Goal: Information Seeking & Learning: Learn about a topic

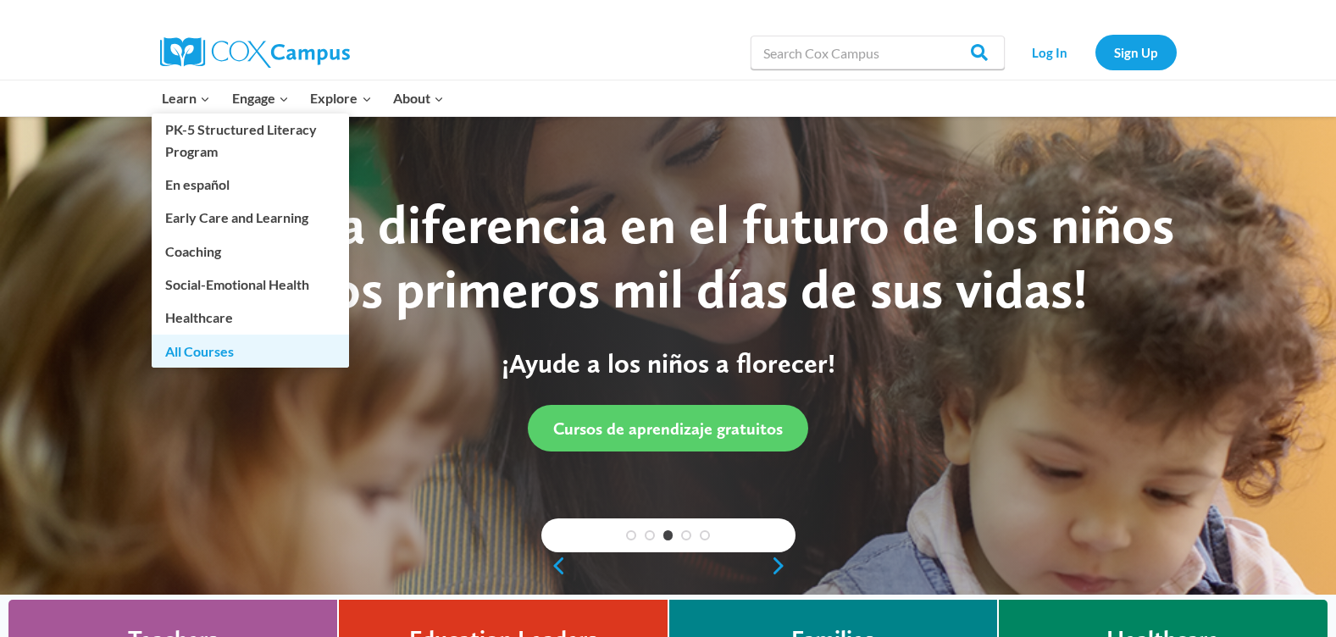
click at [208, 349] on link "All Courses" at bounding box center [250, 351] width 197 height 32
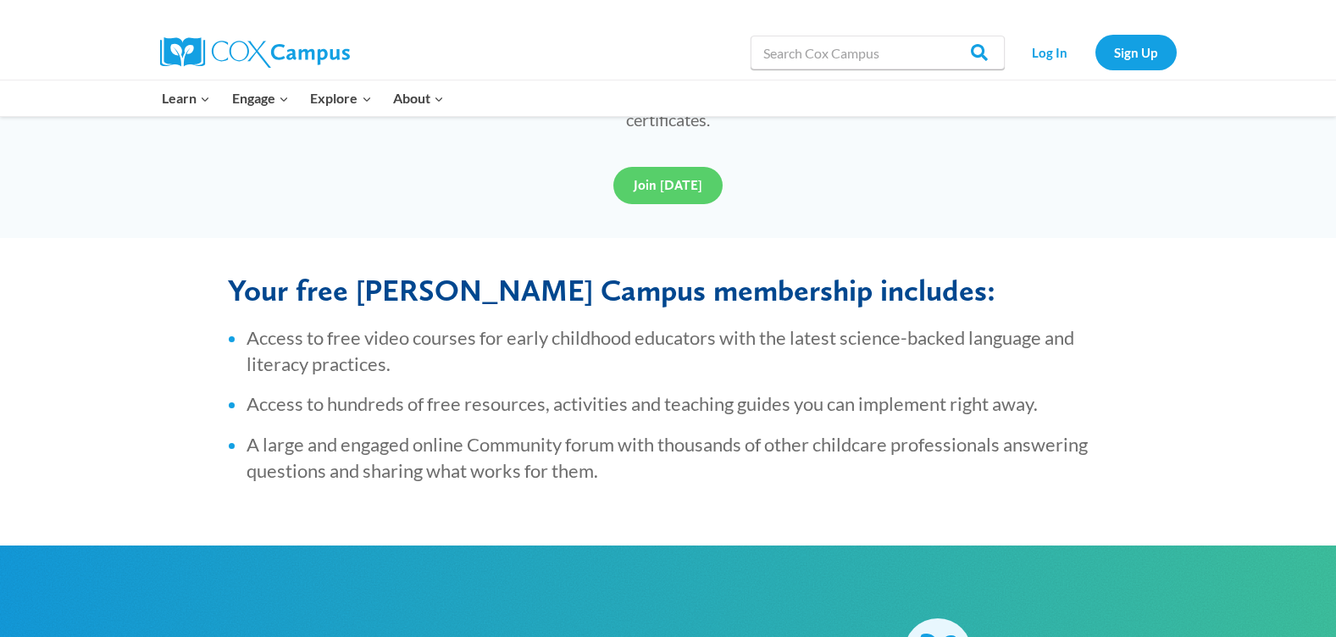
scroll to position [603, 0]
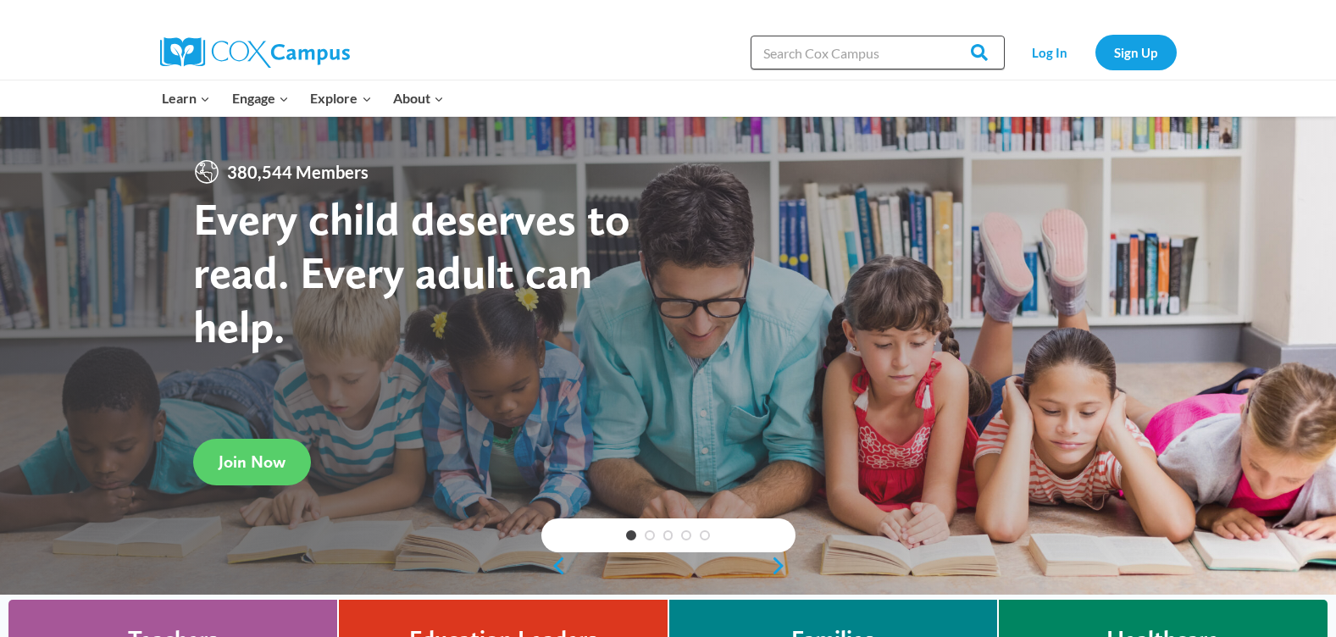
click at [767, 47] on input "Search in [URL][DOMAIN_NAME]" at bounding box center [877, 53] width 254 height 34
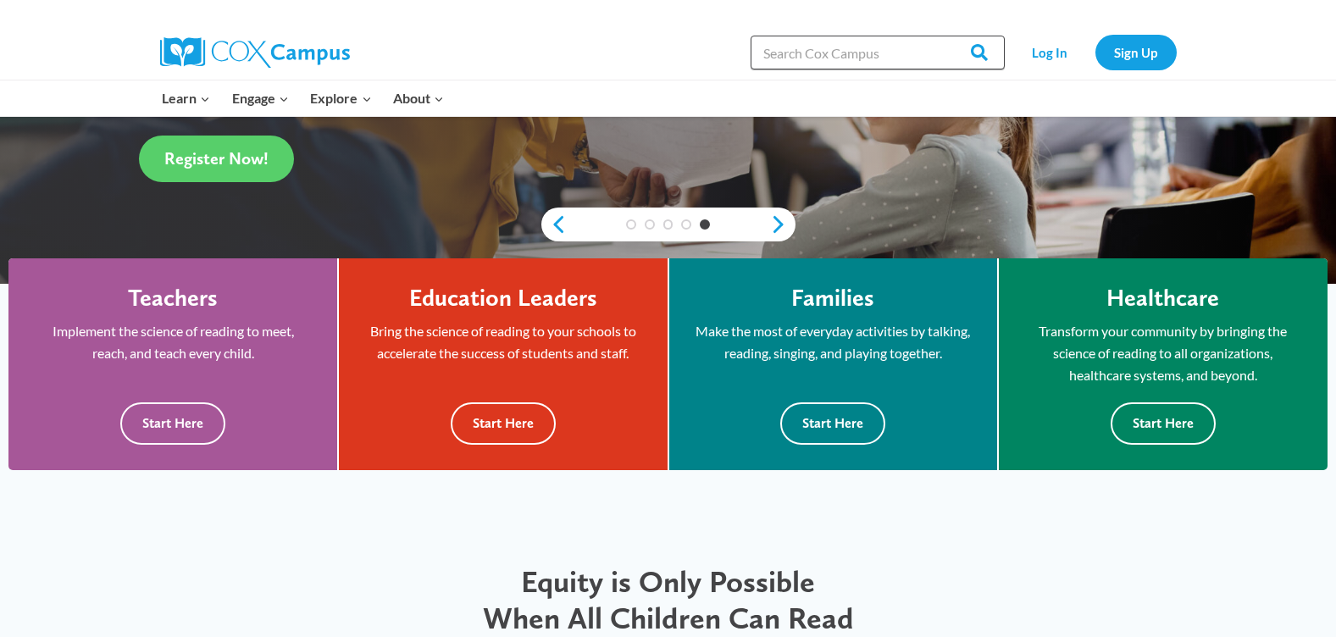
scroll to position [318, 0]
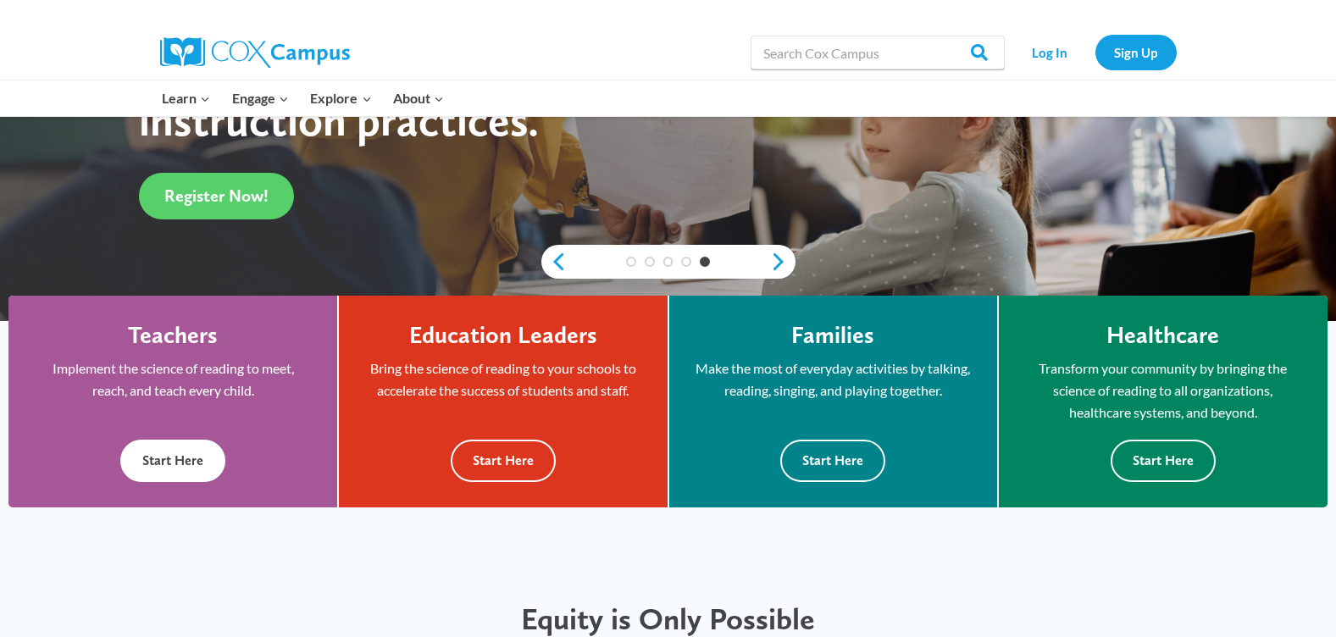
click at [205, 461] on button "Start Here" at bounding box center [172, 461] width 105 height 42
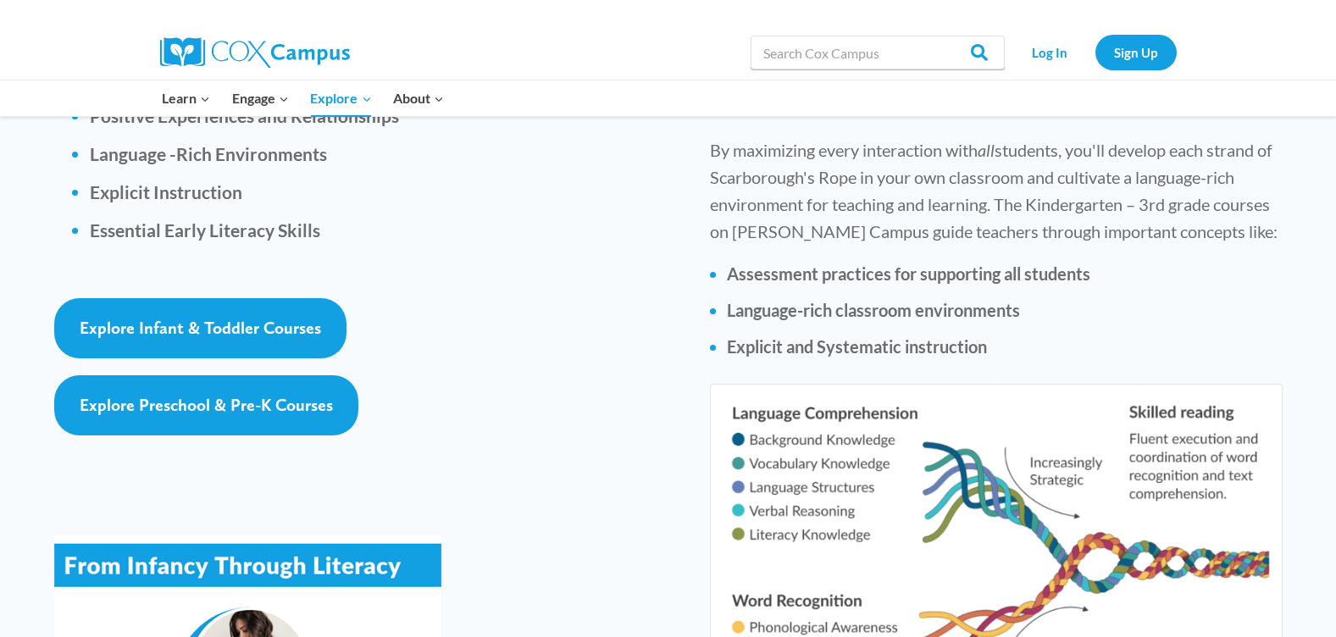
scroll to position [2555, 0]
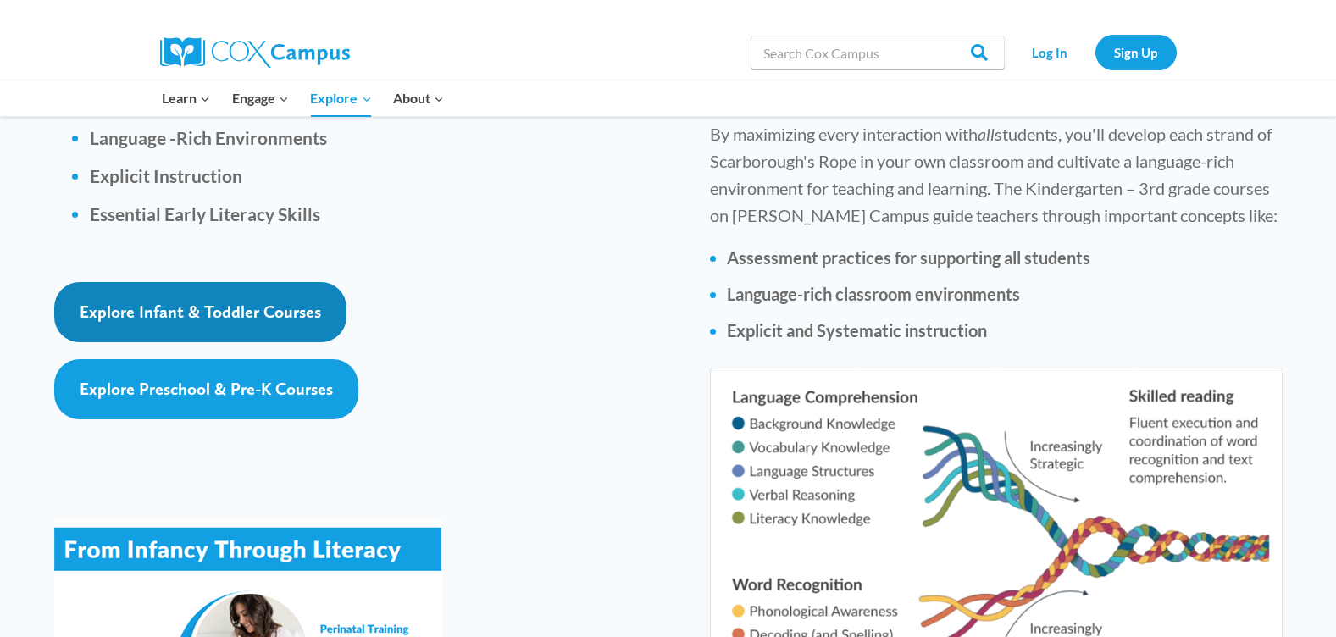
click at [205, 302] on span "Explore Infant & Toddler Courses" at bounding box center [200, 312] width 241 height 20
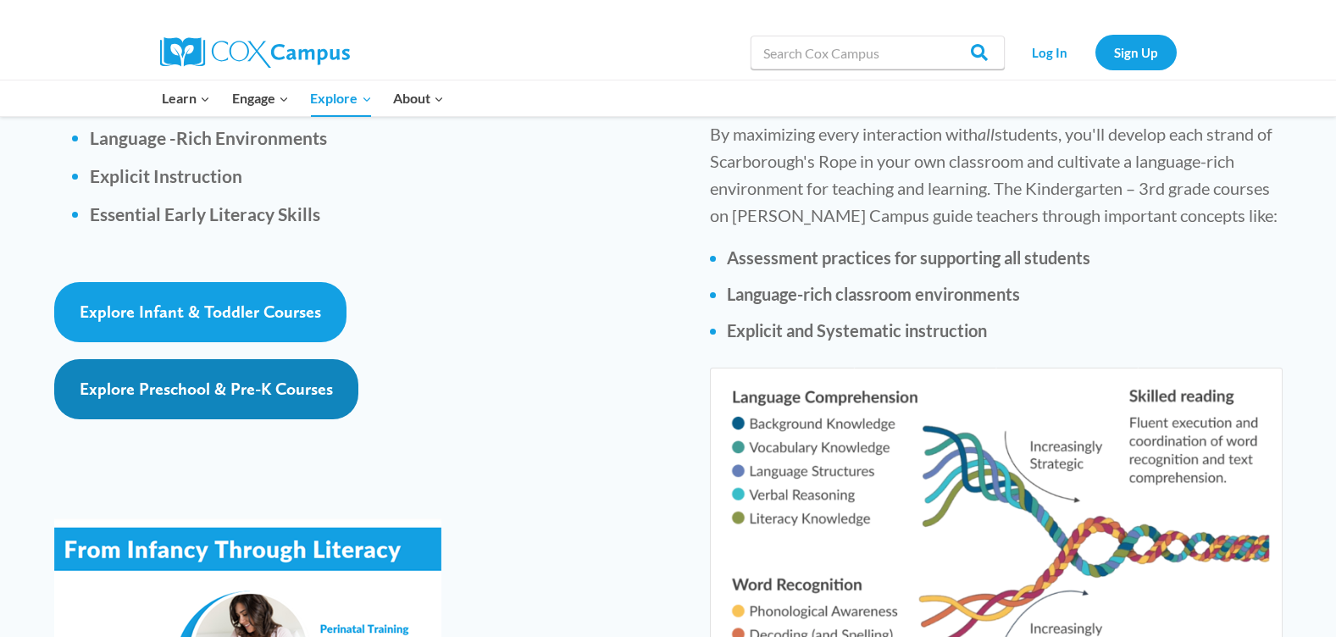
click at [220, 379] on span "Explore Preschool & Pre-K Courses" at bounding box center [206, 389] width 253 height 20
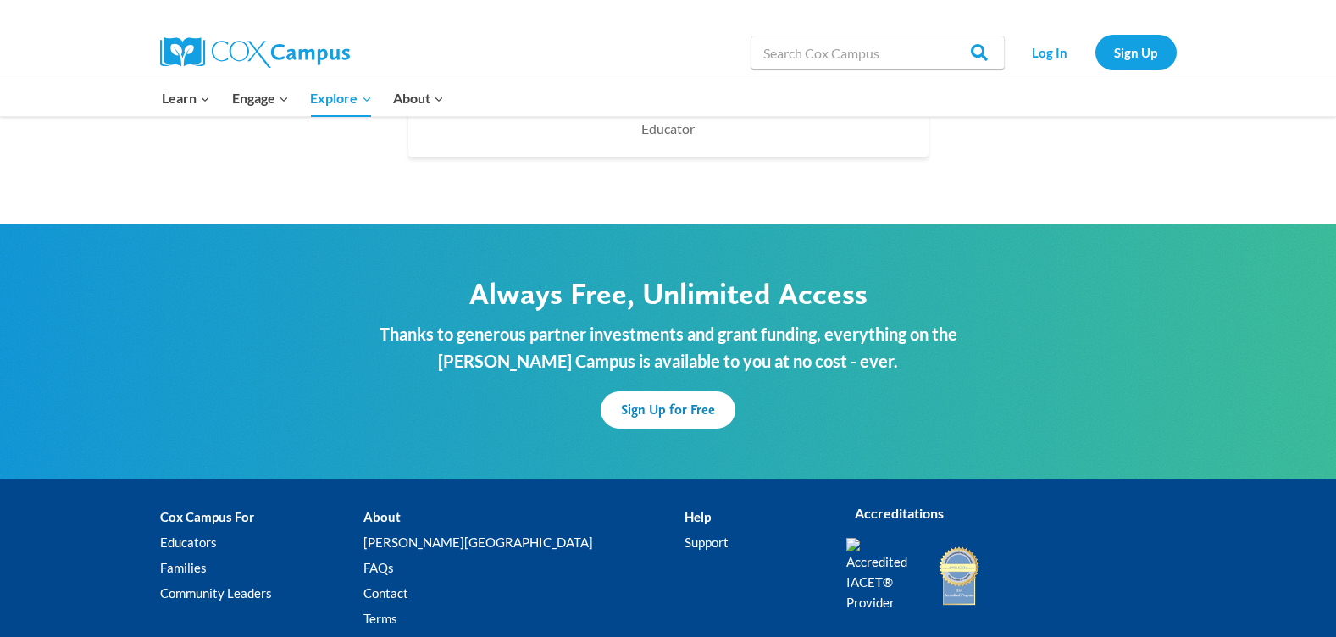
scroll to position [5033, 0]
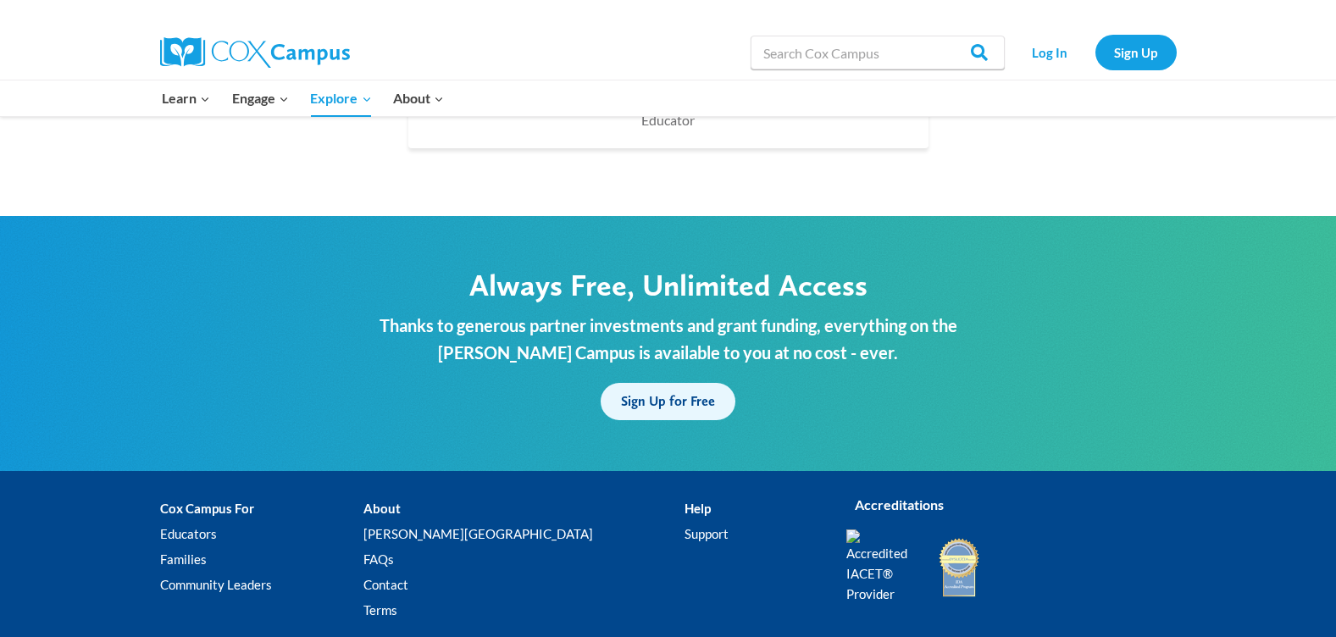
click at [659, 393] on span "Sign Up for Free" at bounding box center [668, 401] width 94 height 16
